Goal: Information Seeking & Learning: Learn about a topic

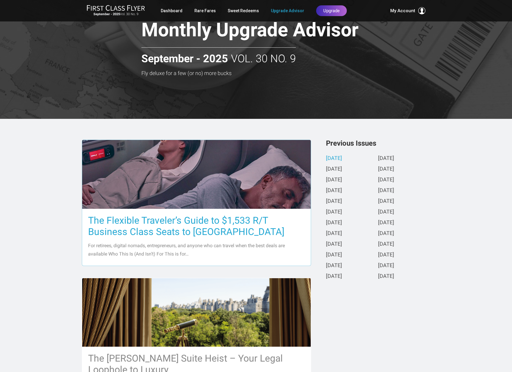
scroll to position [24, 0]
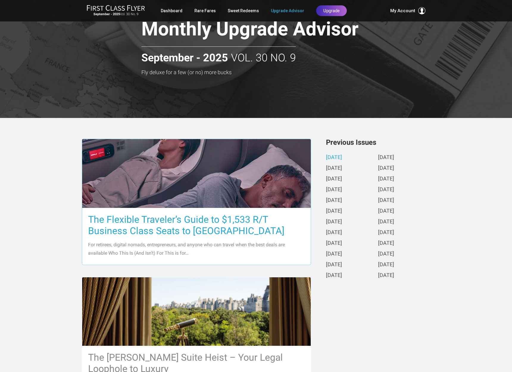
click at [224, 224] on h3 "The Flexible Traveler’s Guide to $1,533 R/T Business Class Seats to [GEOGRAPHIC…" at bounding box center [196, 225] width 217 height 23
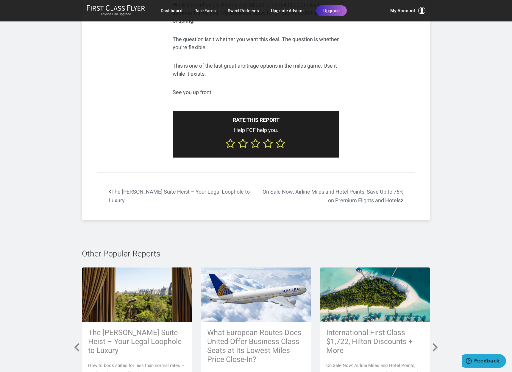
scroll to position [2413, 0]
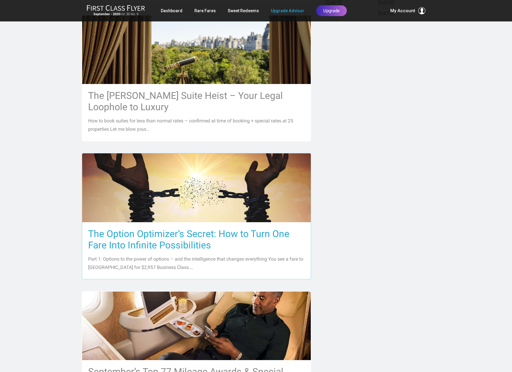
scroll to position [287, 0]
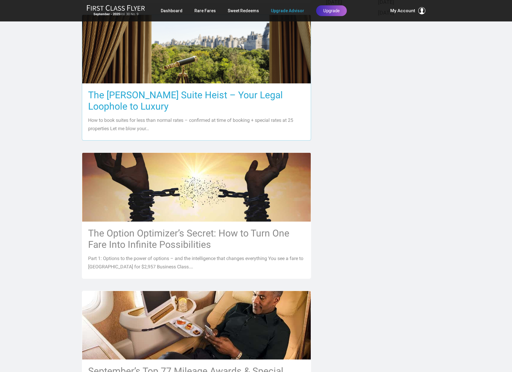
click at [167, 91] on h3 "The [PERSON_NAME] Suite Heist – Your Legal Loophole to Luxury" at bounding box center [196, 100] width 217 height 23
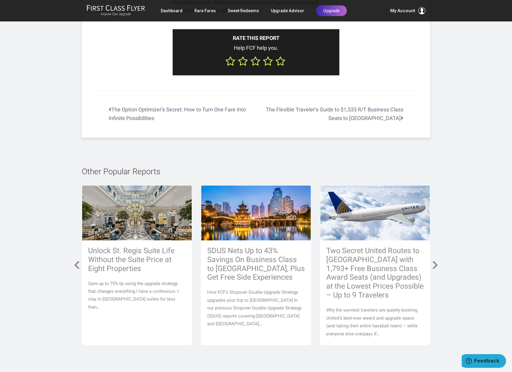
scroll to position [2574, 0]
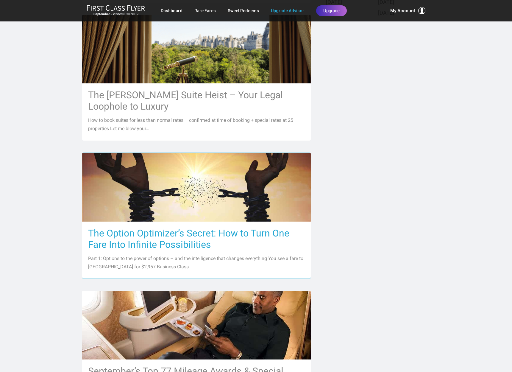
click at [187, 240] on h3 "The Option Optimizer’s Secret: How to Turn One Fare Into Infinite Possibilities" at bounding box center [196, 239] width 217 height 23
